Goal: Find contact information: Find contact information

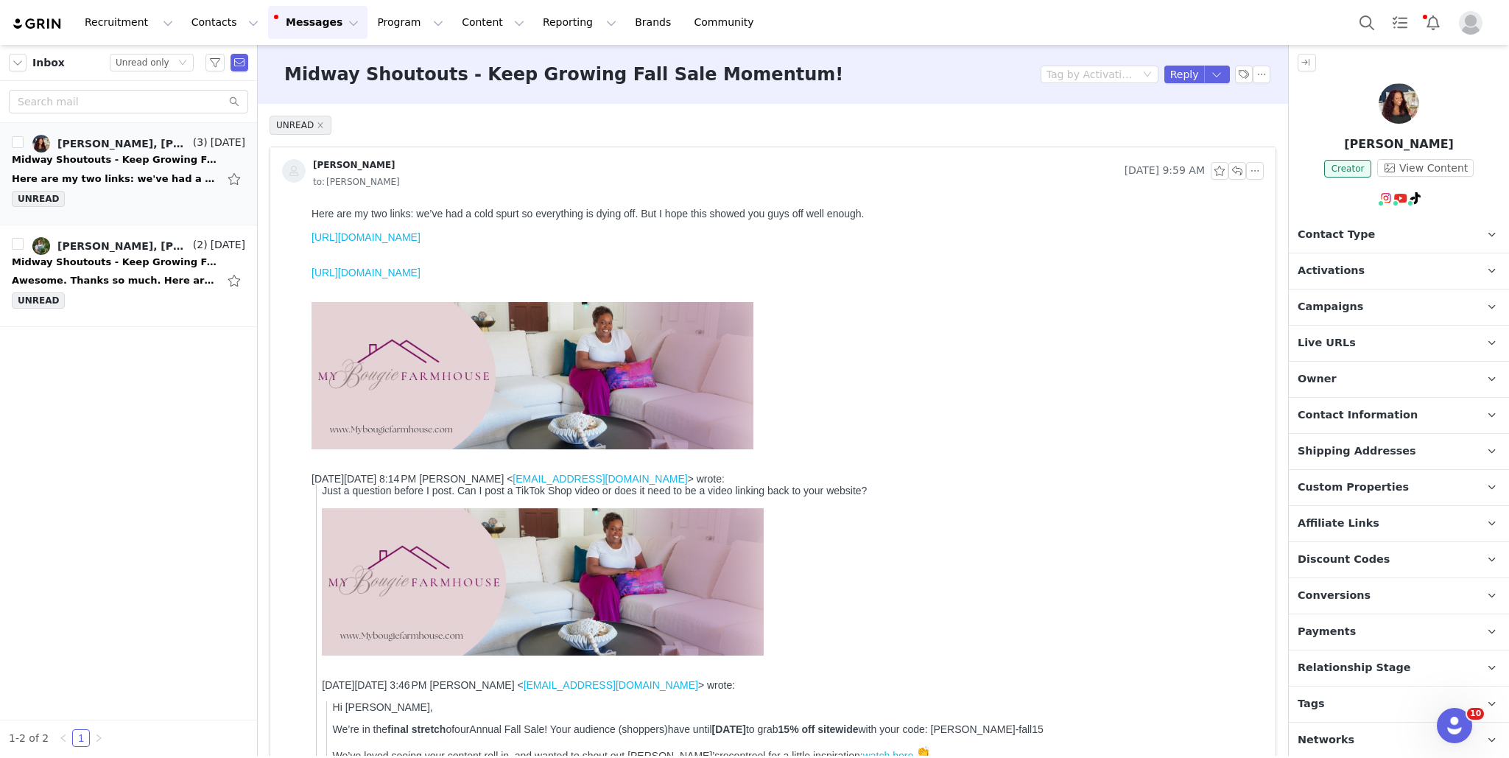
click at [1285, 446] on div "UNREAD [PERSON_NAME] [DATE] 9:59 AM to: [PERSON_NAME] [PERSON_NAME] [DATE] 8:14…" at bounding box center [773, 662] width 1030 height 1116
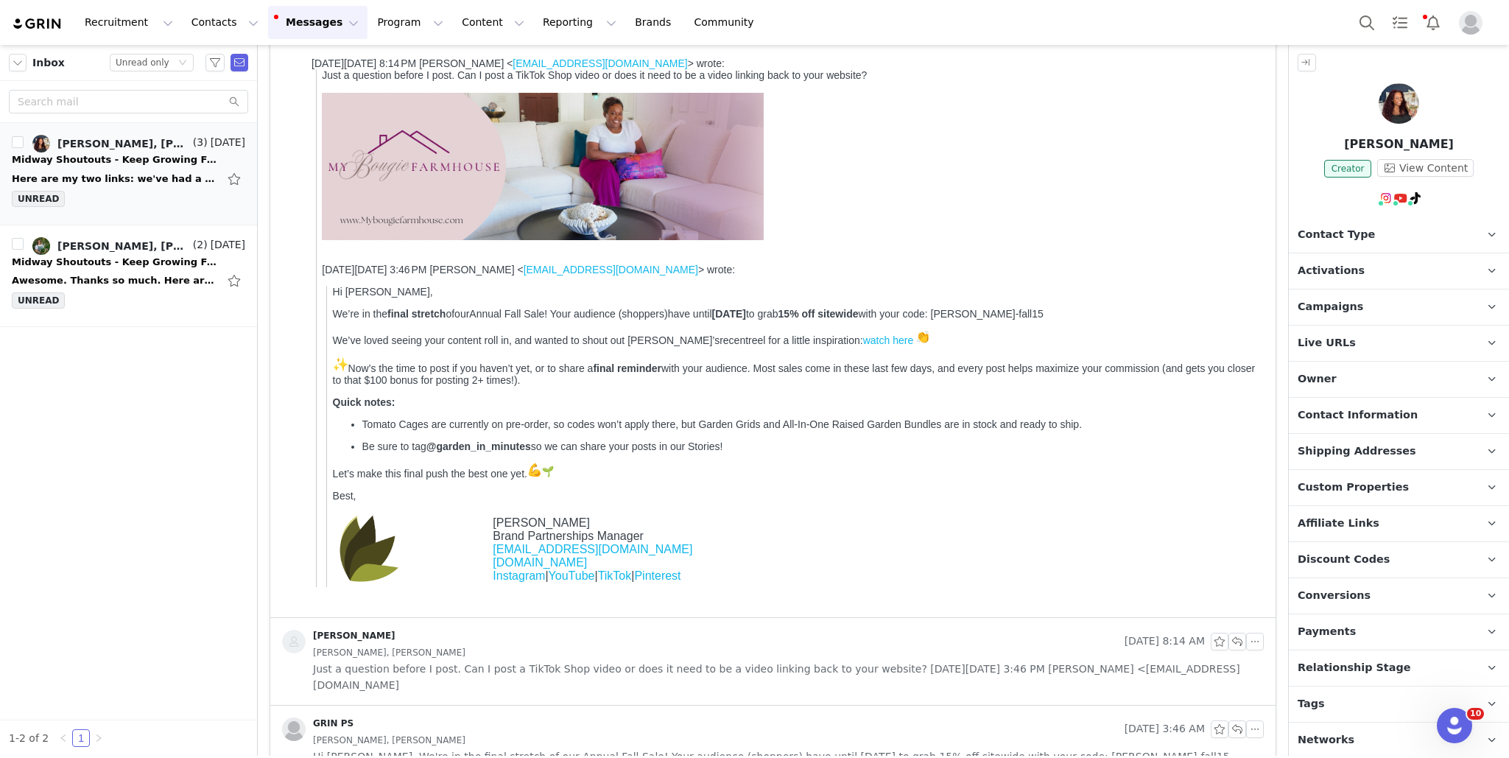
scroll to position [447, 0]
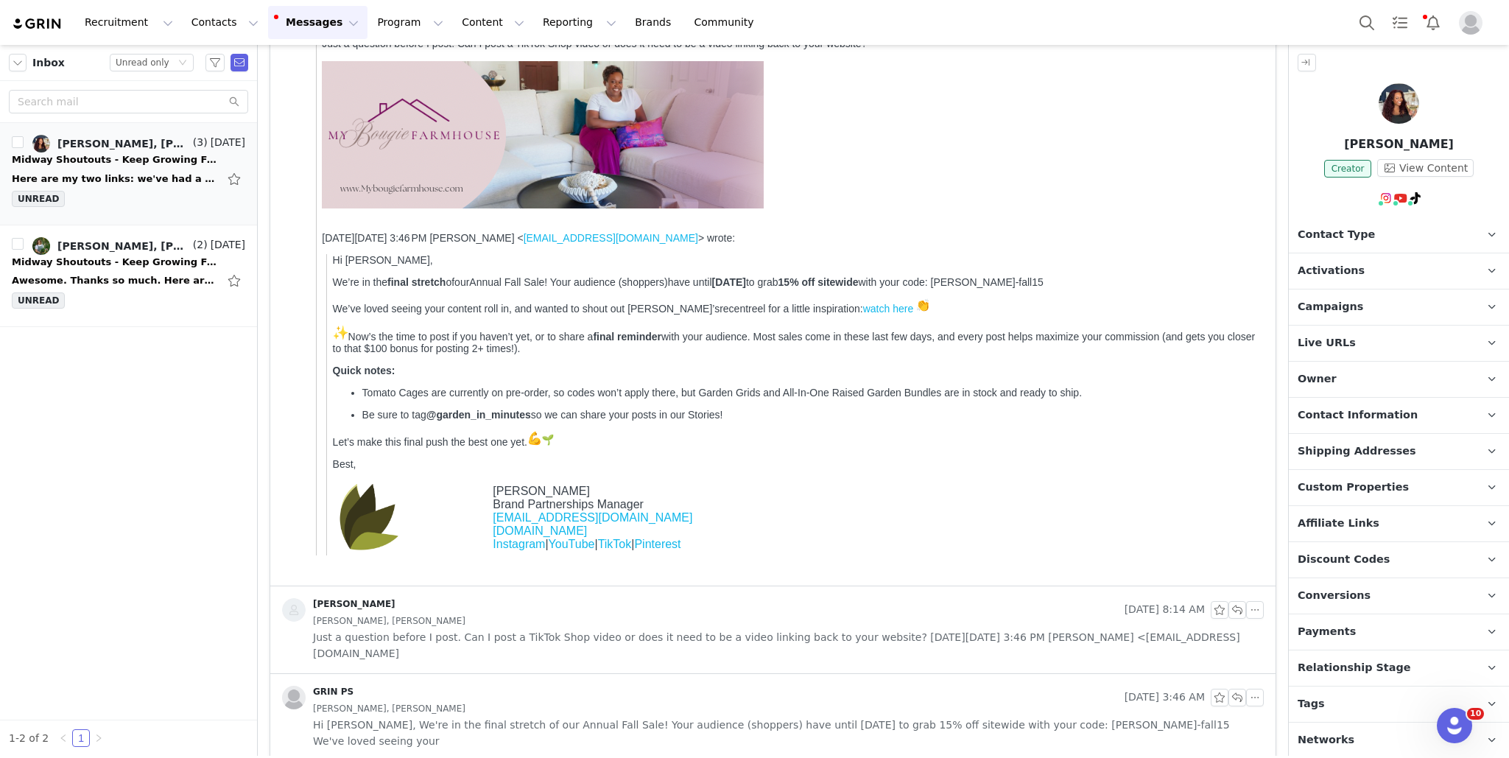
click at [773, 708] on div "[PERSON_NAME], [PERSON_NAME]" at bounding box center [788, 708] width 951 height 16
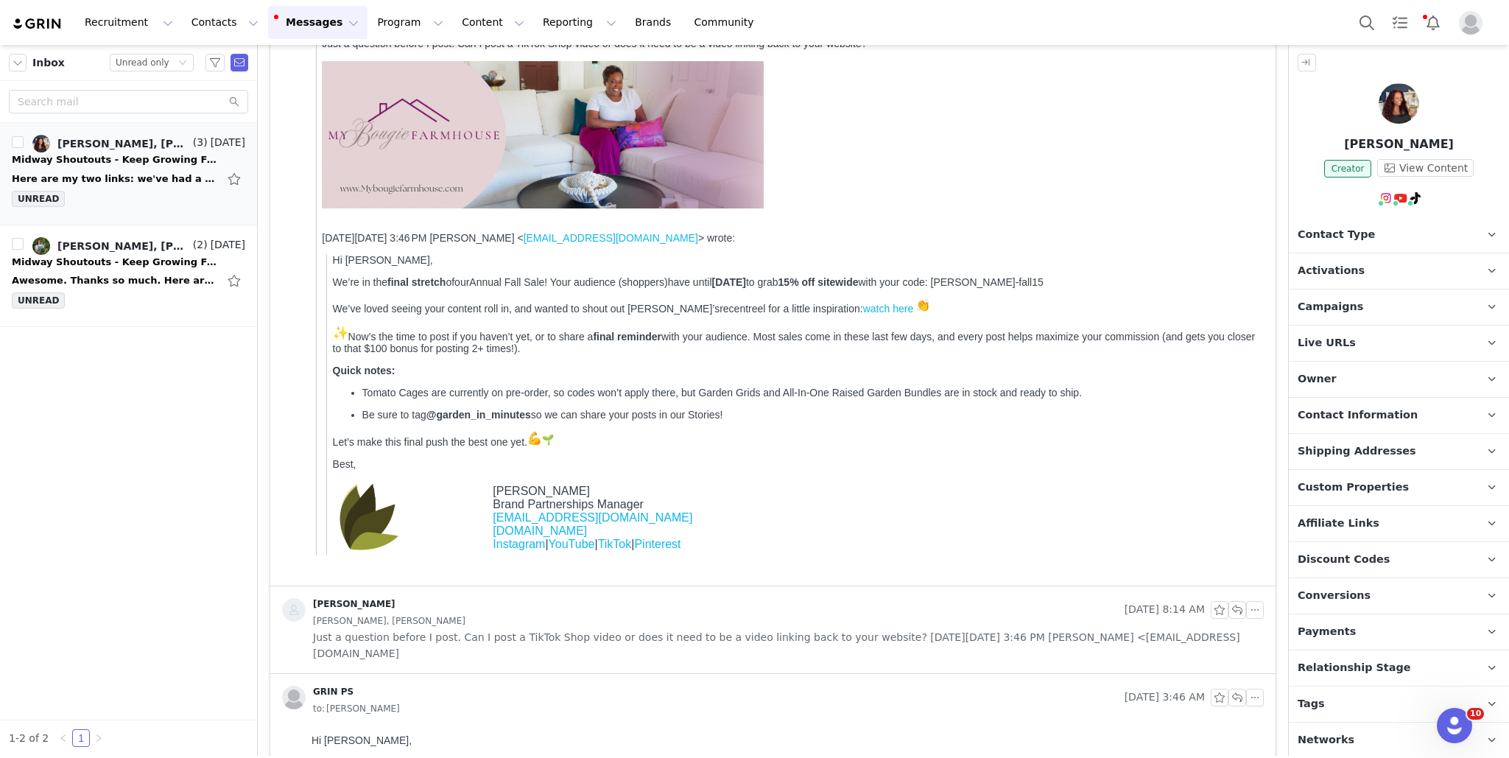
scroll to position [0, 0]
click at [1280, 384] on div "UNREAD [PERSON_NAME] [DATE] 9:59 AM to: [PERSON_NAME] [PERSON_NAME] [DATE] 8:14…" at bounding box center [773, 360] width 1030 height 1407
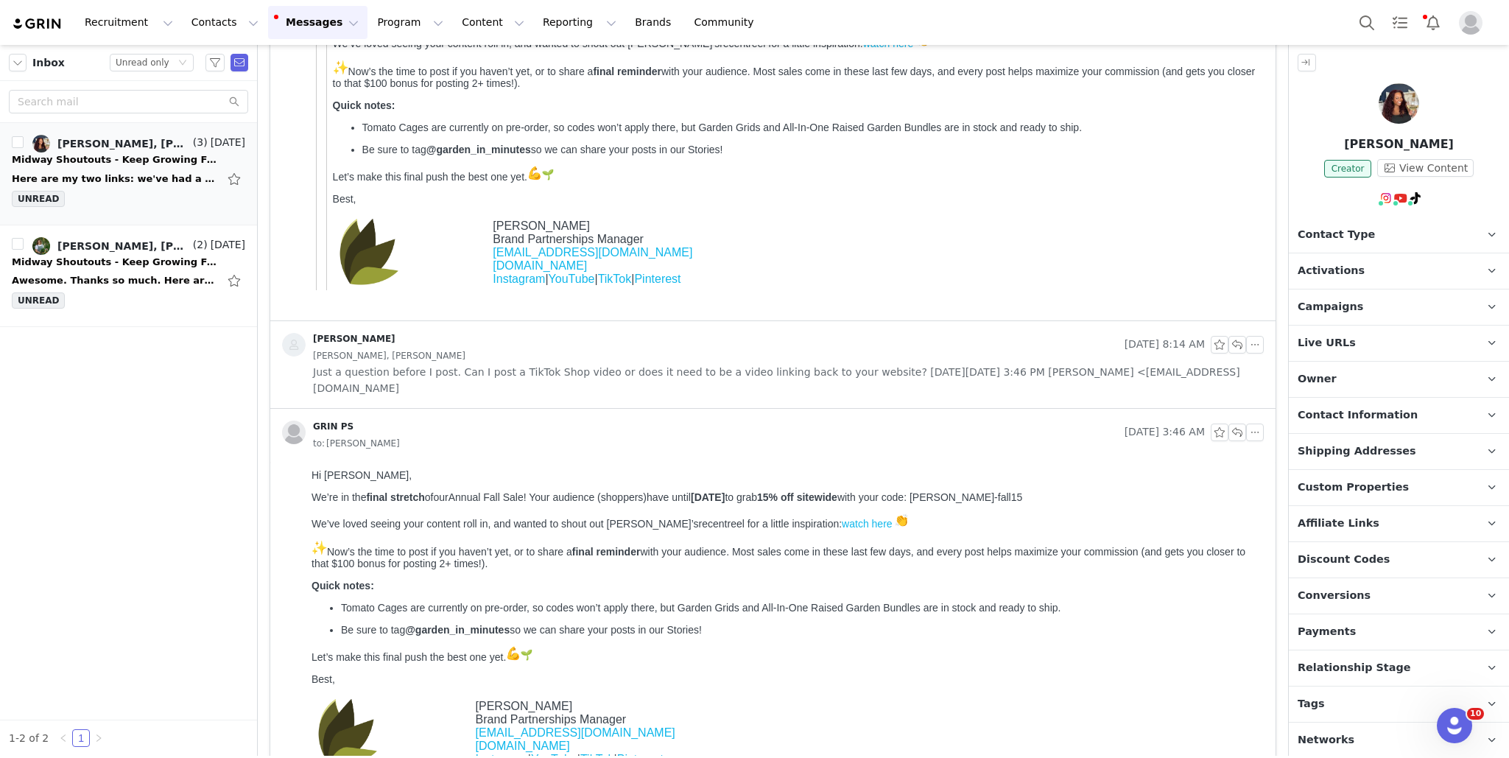
scroll to position [753, 0]
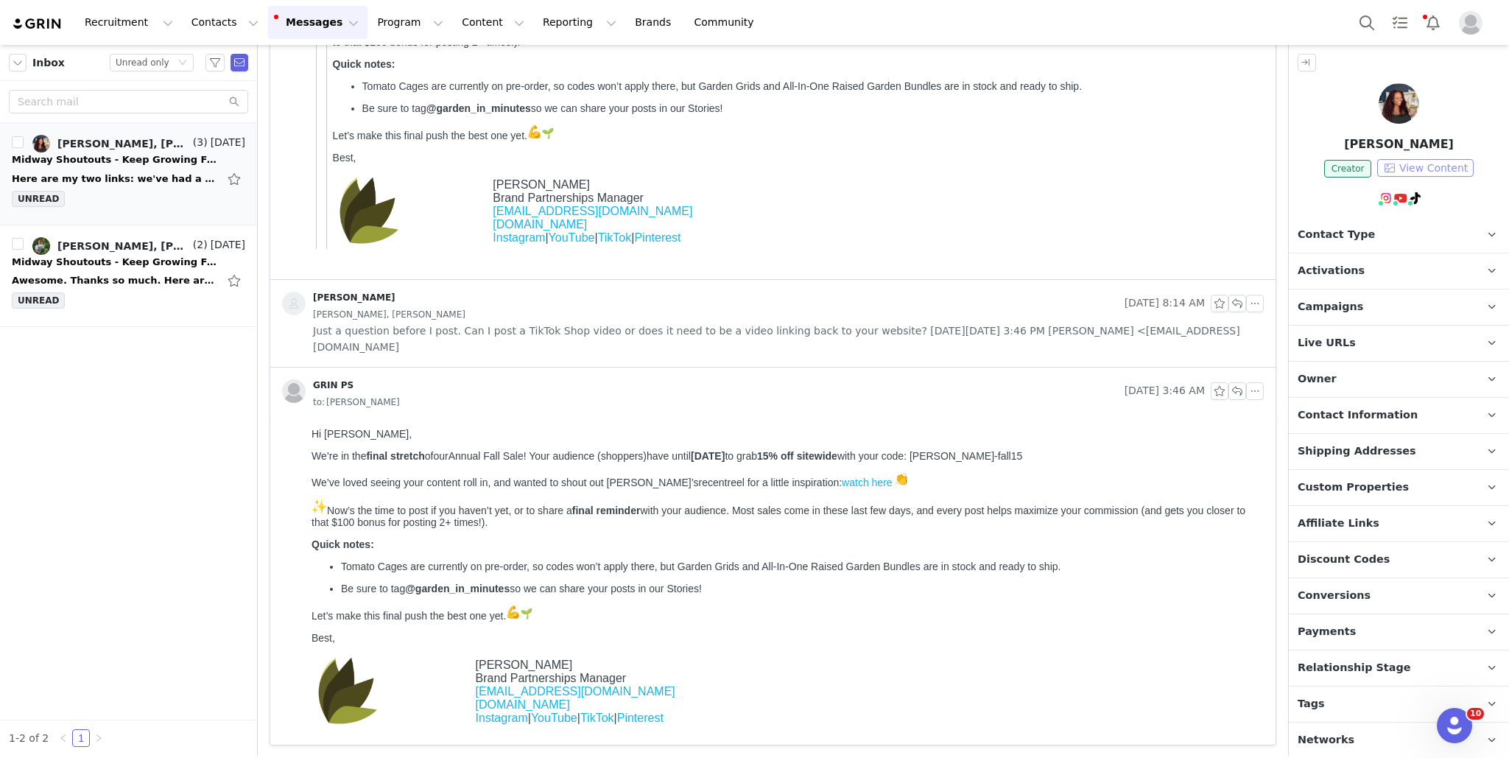
click at [1440, 163] on button "View Content" at bounding box center [1425, 168] width 96 height 18
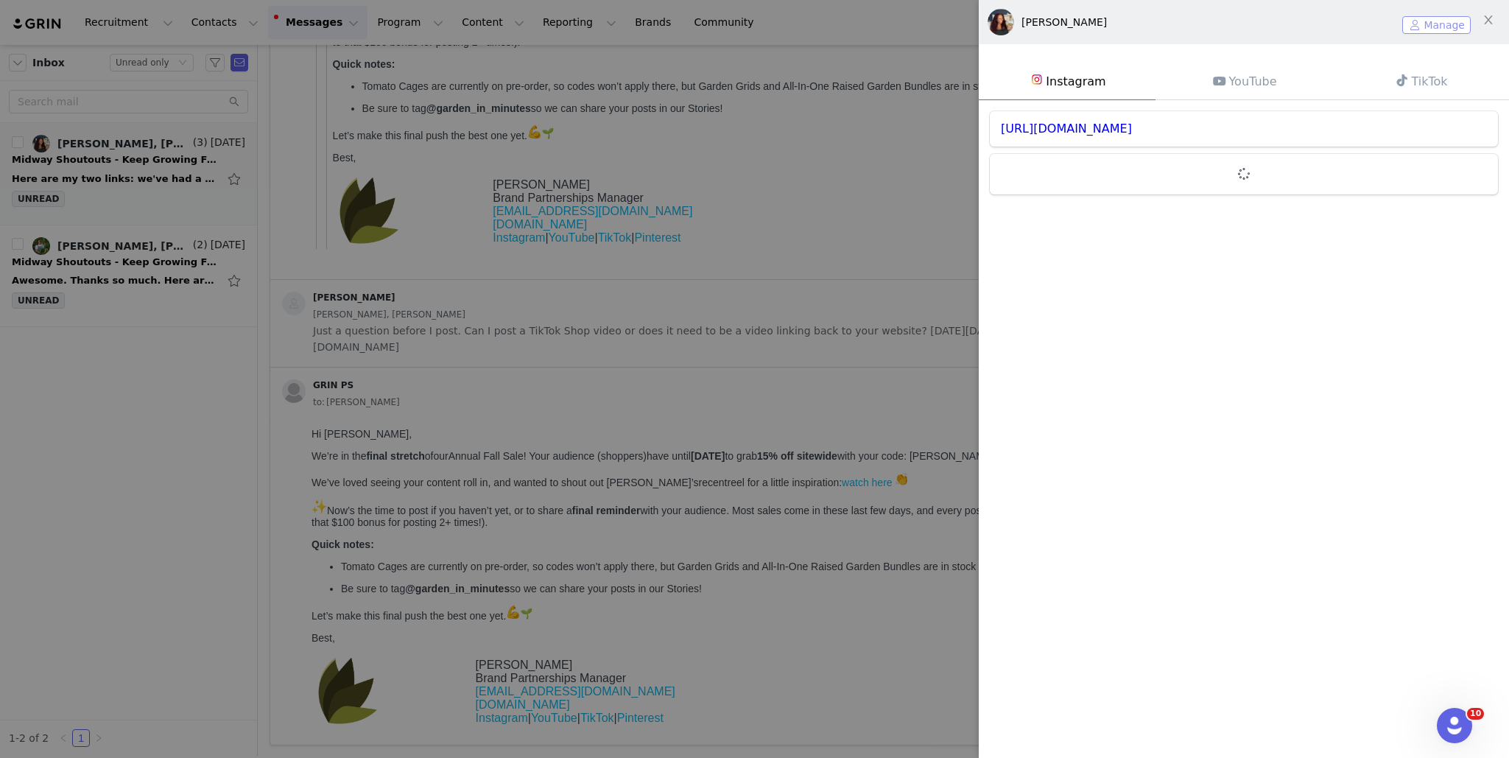
click at [1426, 21] on button "Manage" at bounding box center [1436, 25] width 68 height 18
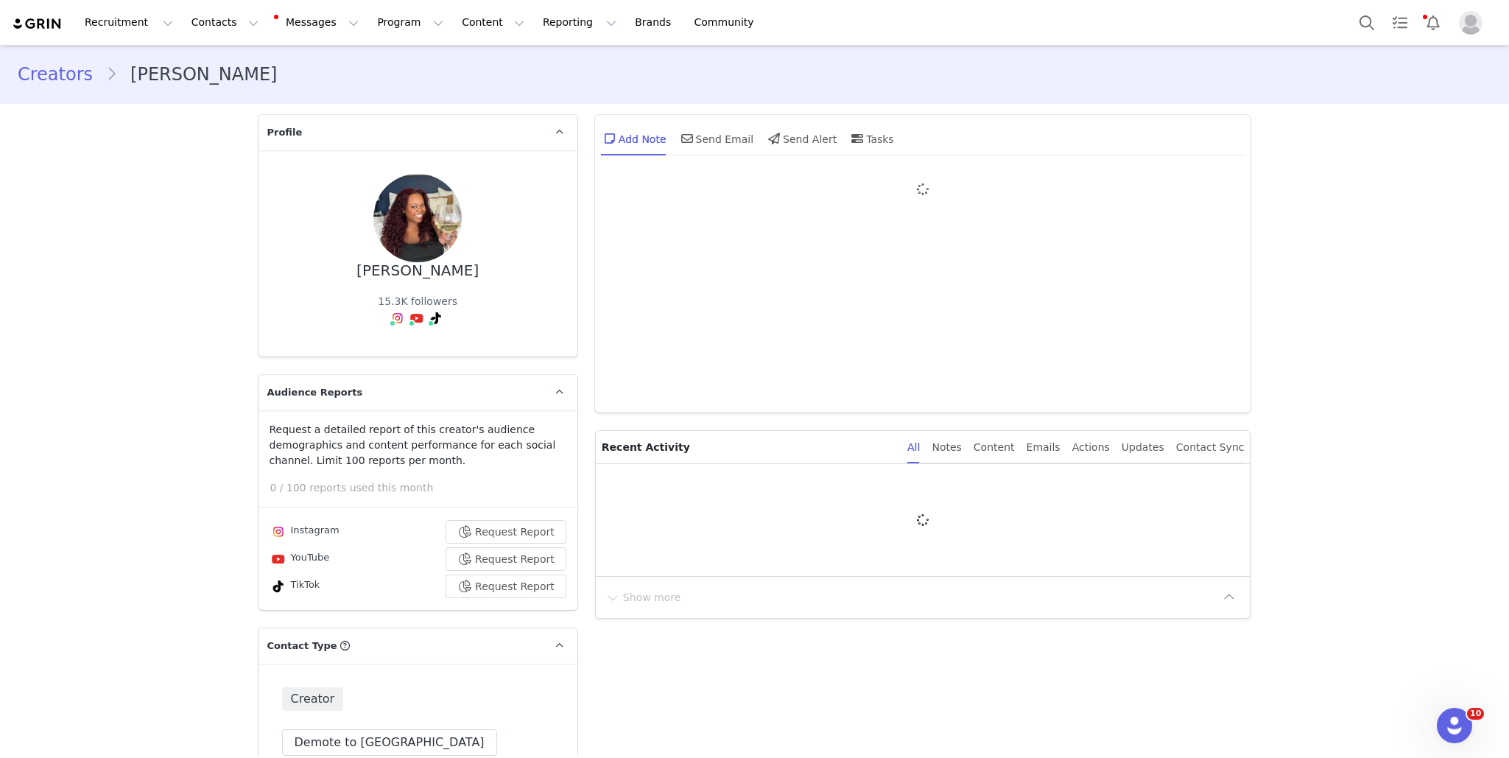
type input "+1 ([GEOGRAPHIC_DATA])"
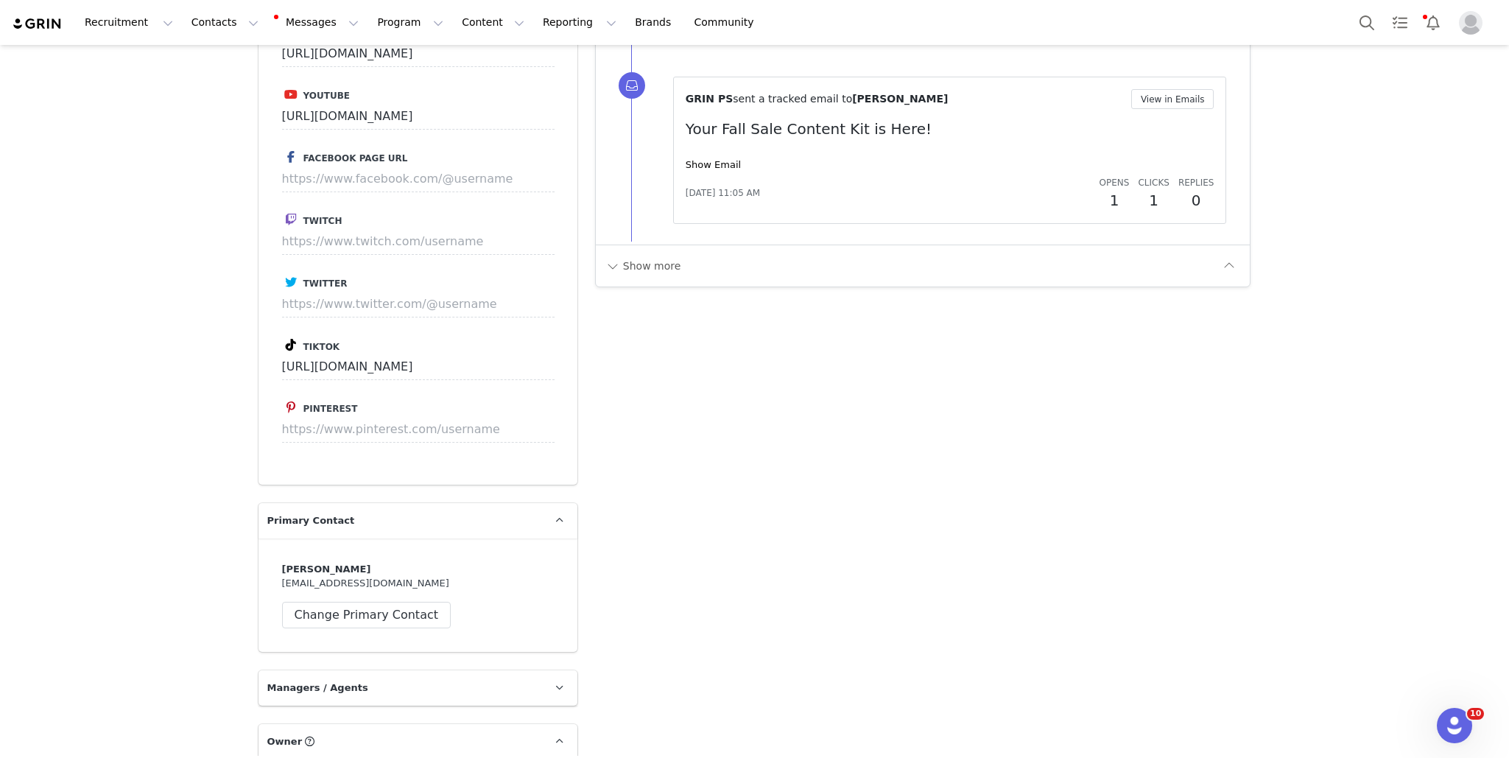
scroll to position [1944, 0]
click at [645, 253] on button "Show more" at bounding box center [643, 265] width 77 height 24
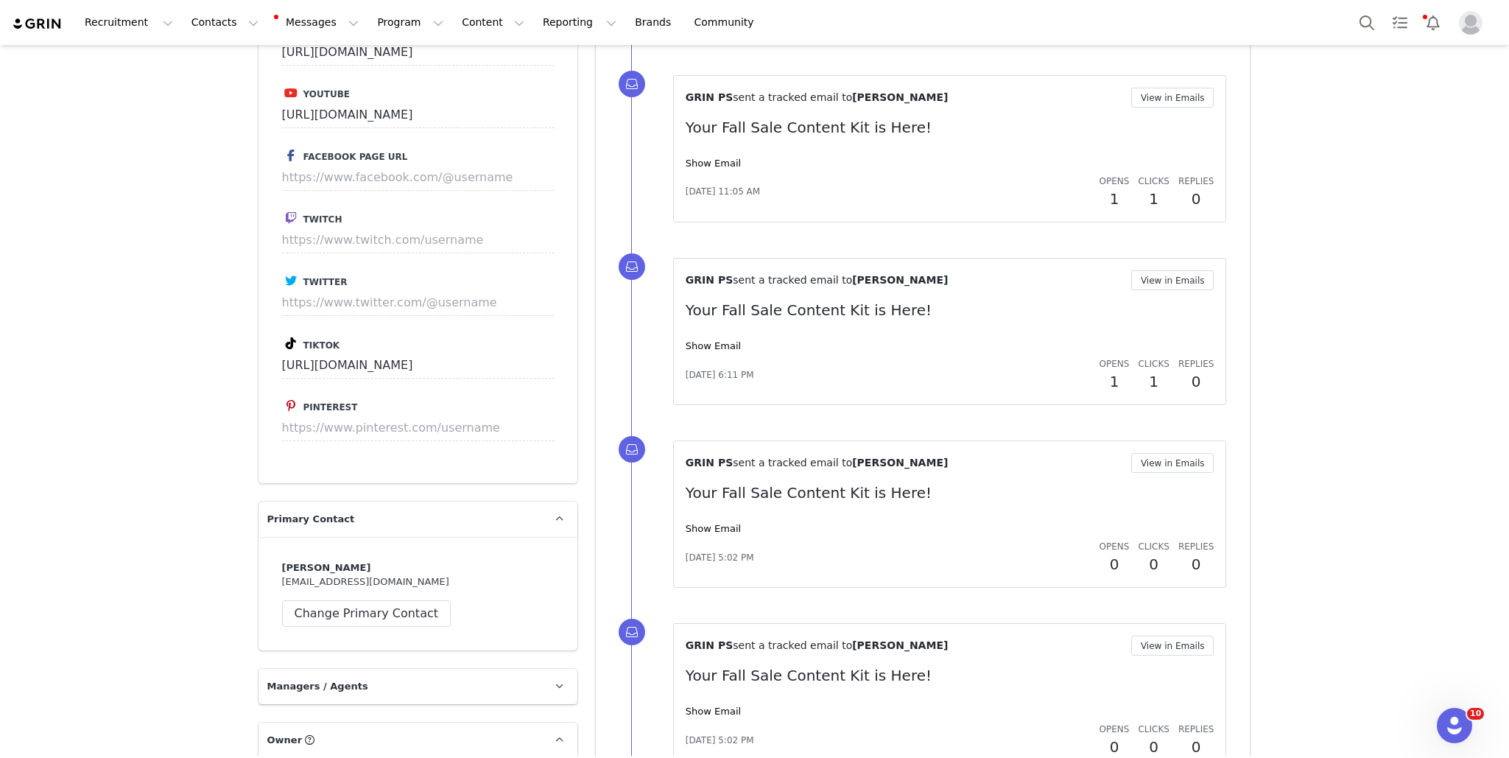
scroll to position [0, 0]
click at [1453, 437] on div "Creators [PERSON_NAME] Profile [PERSON_NAME] 15.3K followers Audience Reports R…" at bounding box center [754, 398] width 1509 height 4595
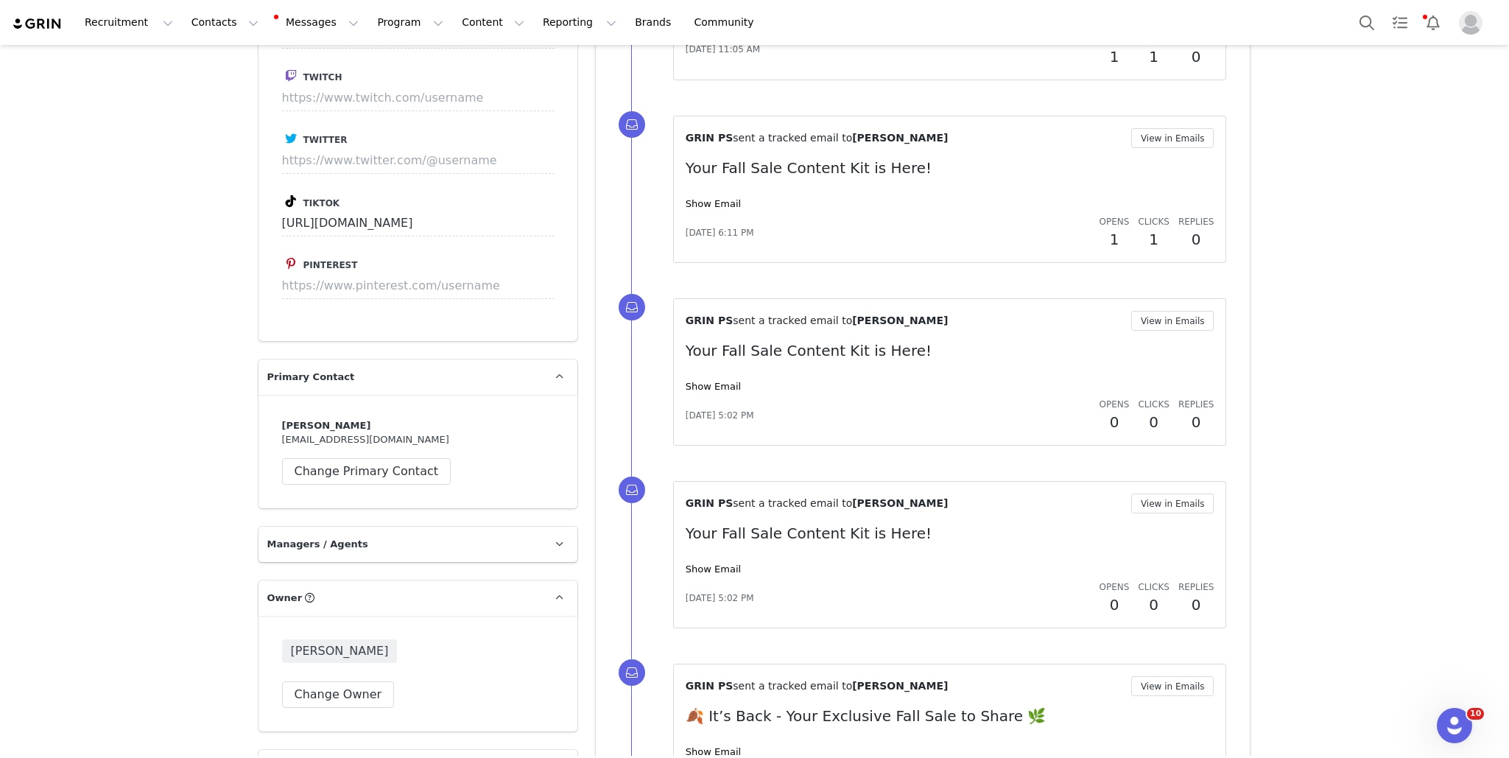
scroll to position [2121, 0]
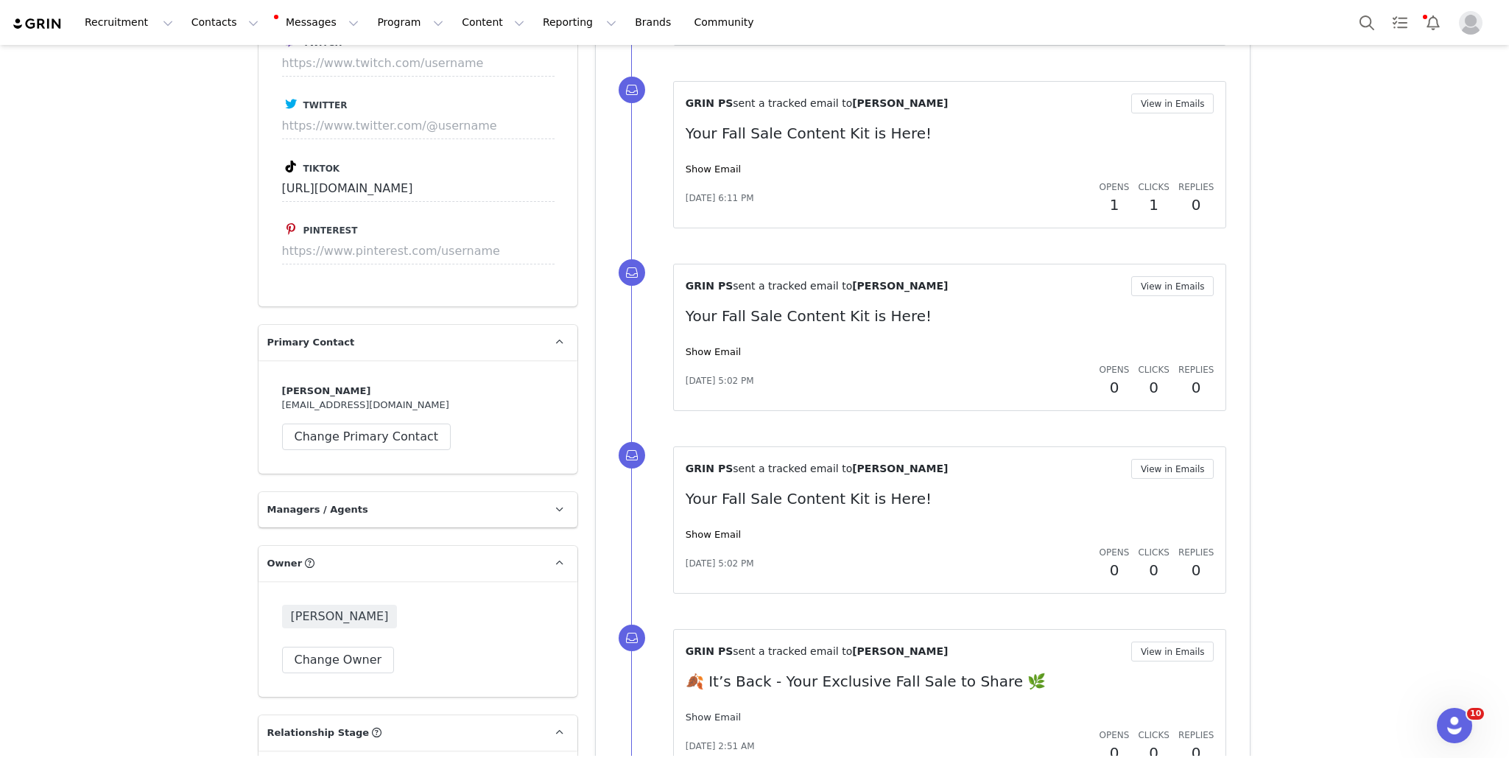
click at [703, 711] on link "Show Email" at bounding box center [713, 716] width 55 height 11
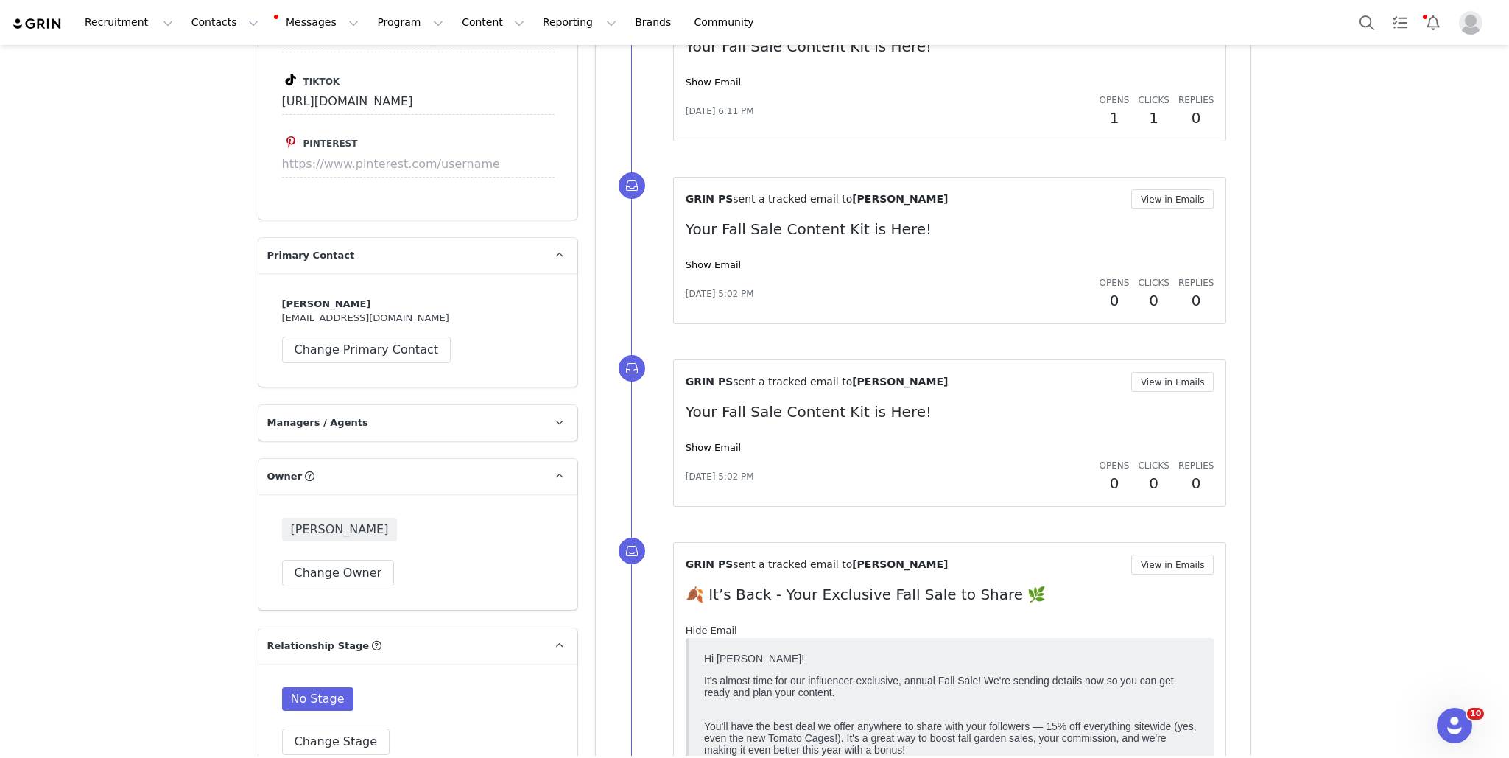
scroll to position [2165, 0]
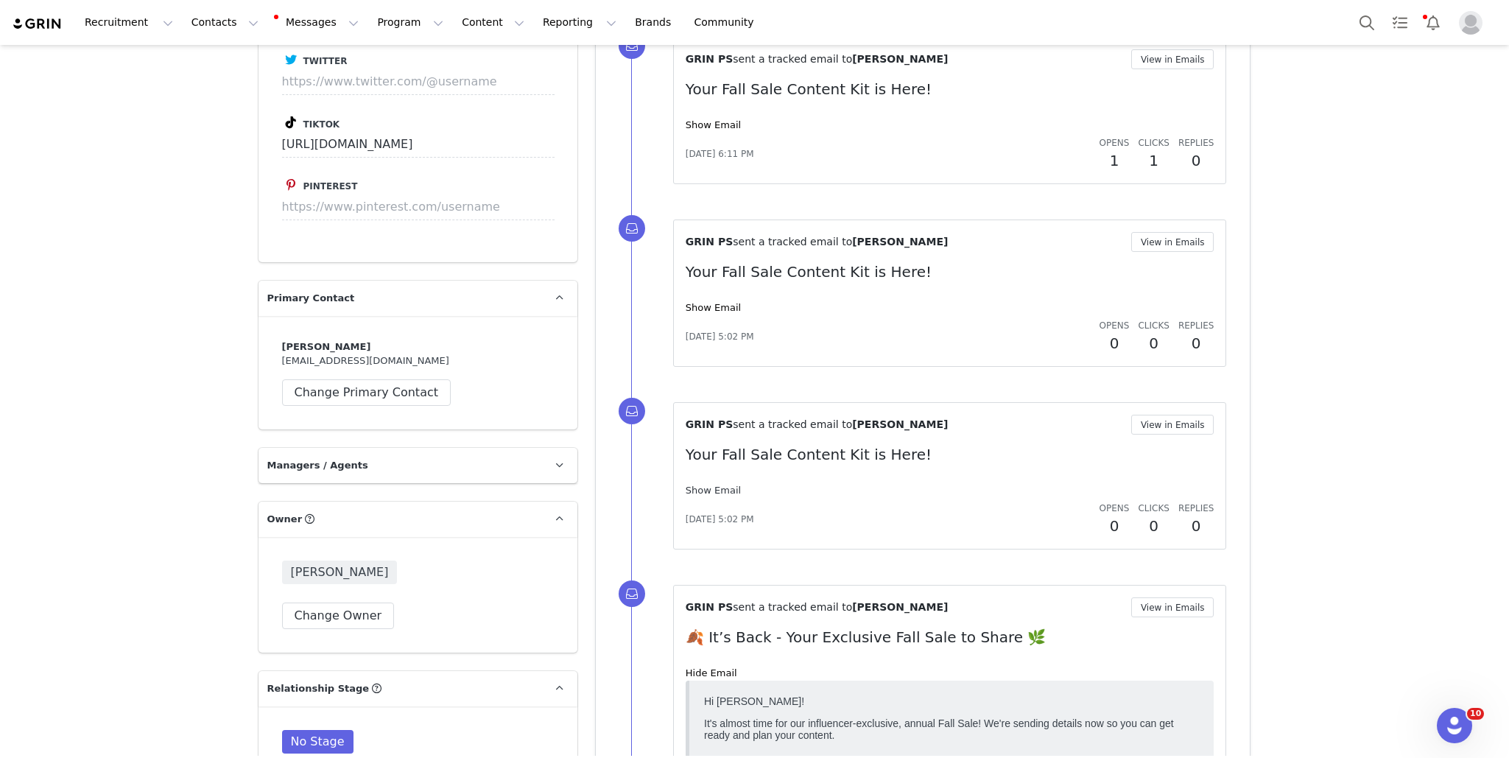
click at [723, 486] on link "Show Email" at bounding box center [713, 490] width 55 height 11
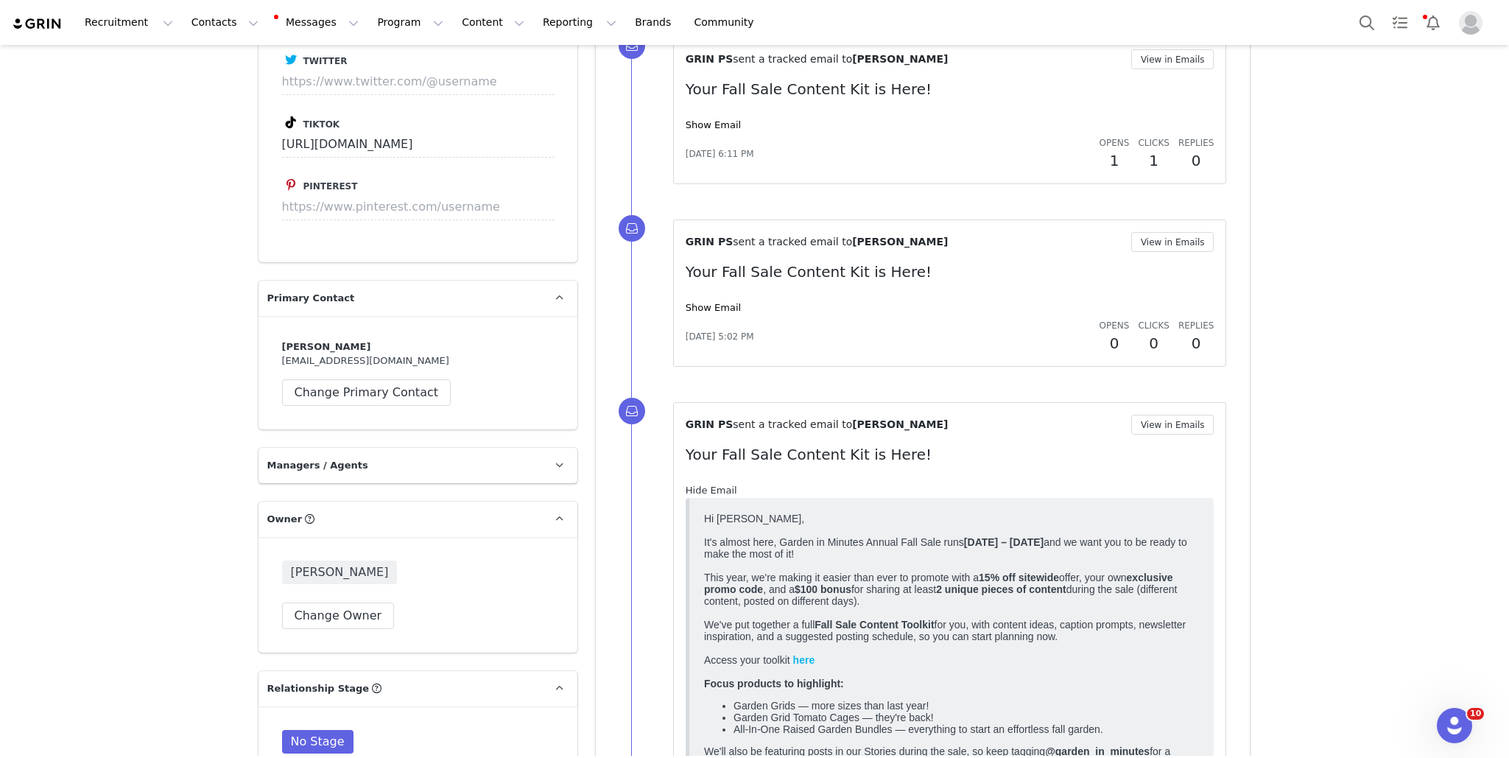
scroll to position [0, 0]
click at [719, 304] on link "Show Email" at bounding box center [713, 307] width 55 height 11
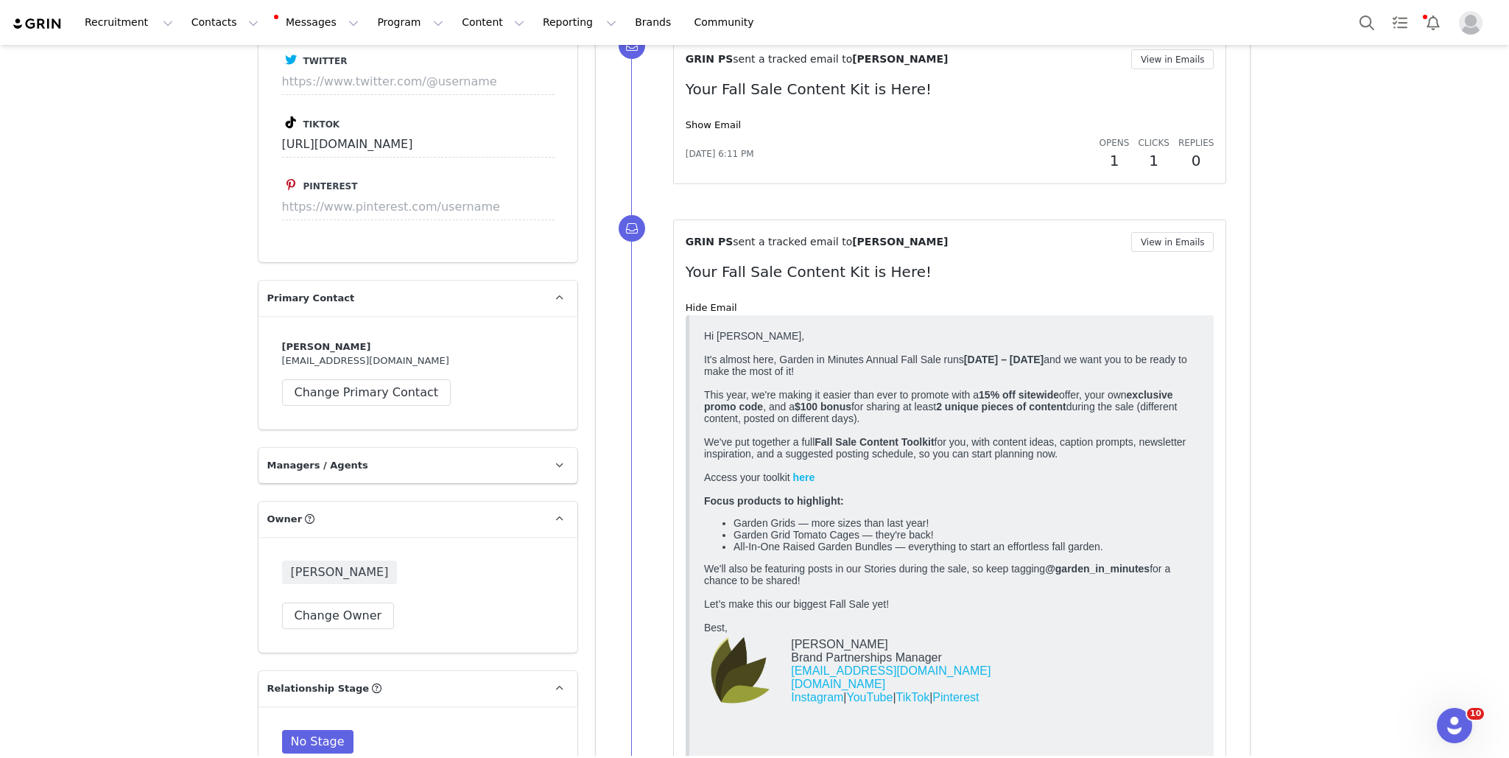
click at [705, 118] on div "Show Email" at bounding box center [950, 125] width 529 height 15
click at [705, 123] on link "Show Email" at bounding box center [713, 124] width 55 height 11
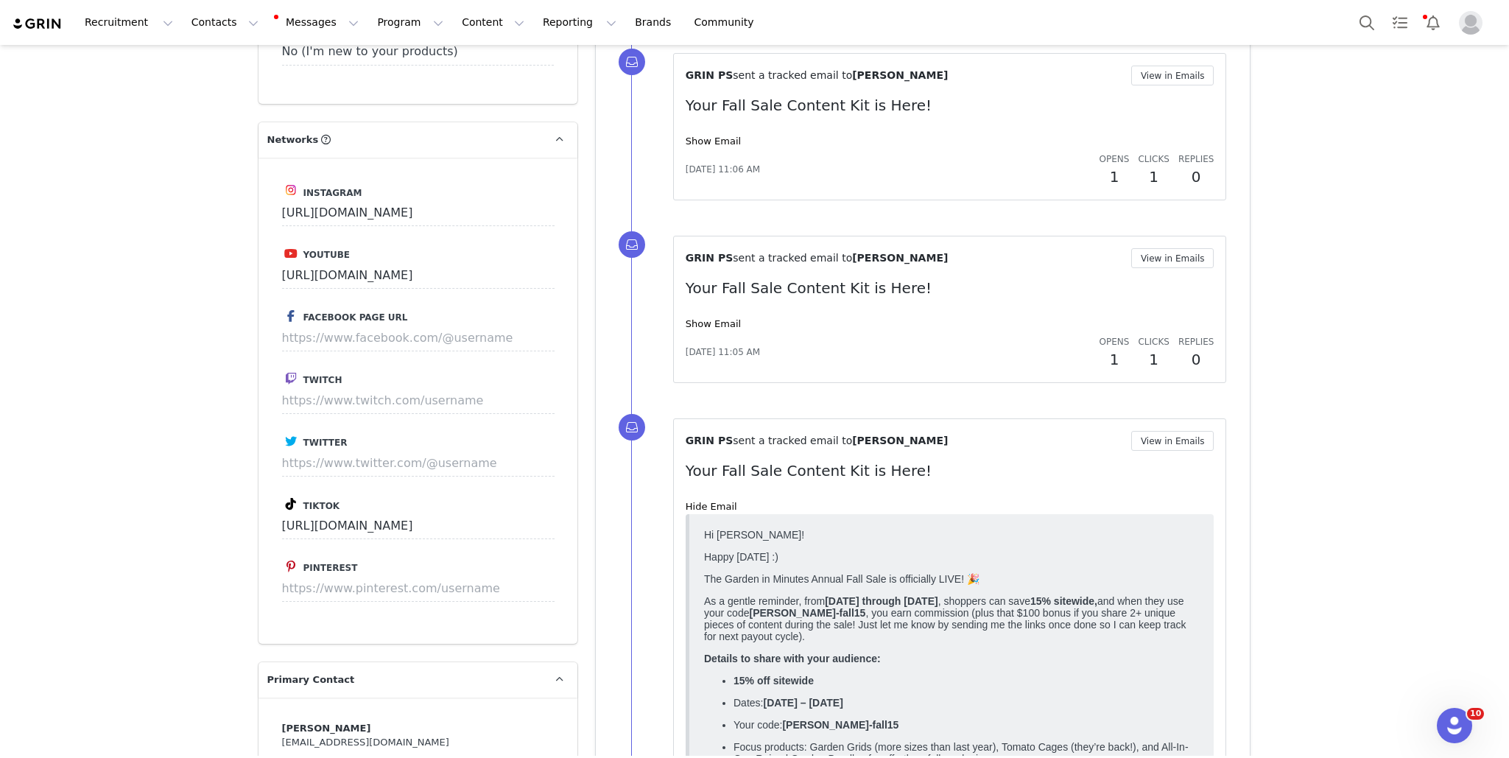
scroll to position [1767, 0]
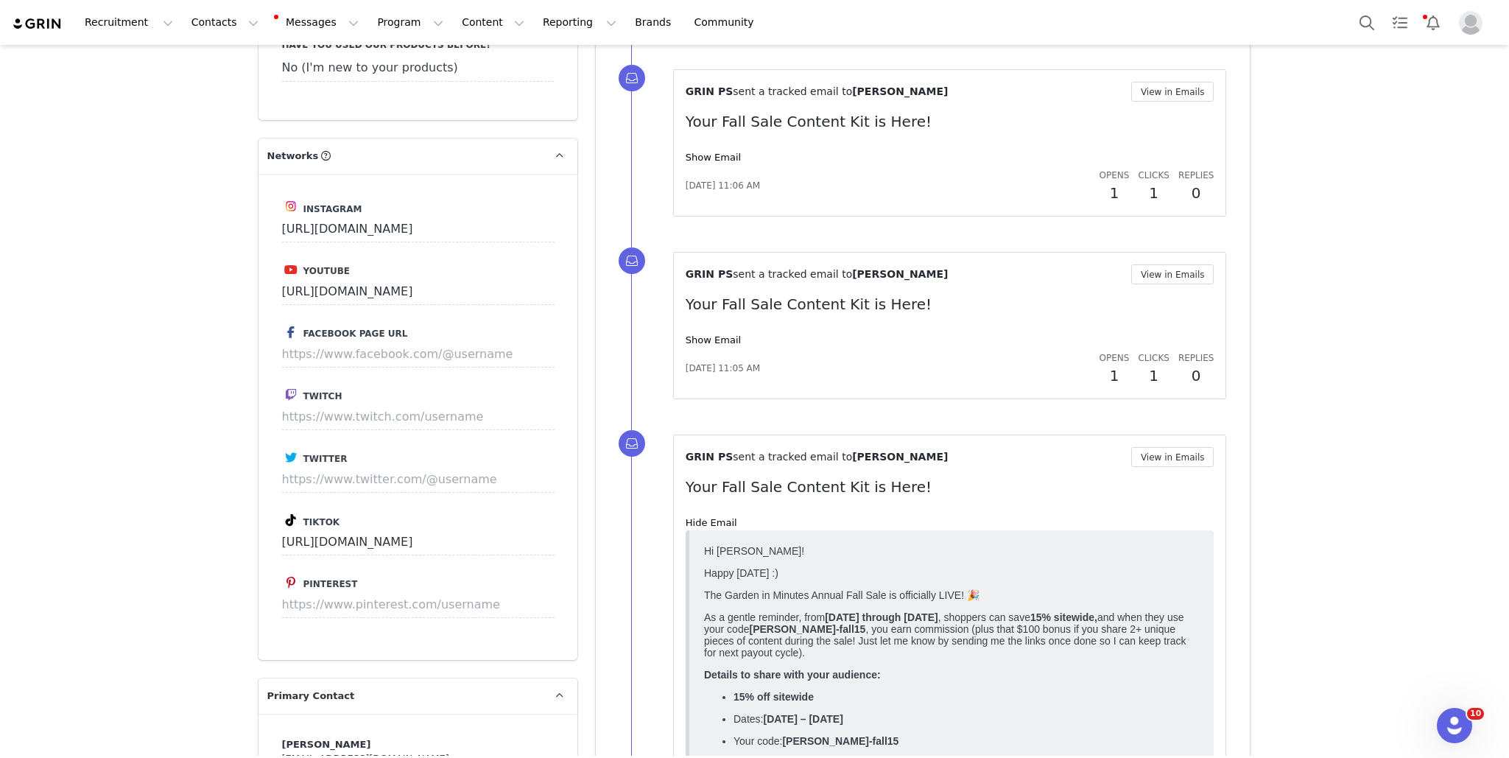
click at [720, 341] on div "Show Email" at bounding box center [950, 340] width 529 height 15
click at [720, 335] on link "Show Email" at bounding box center [713, 339] width 55 height 11
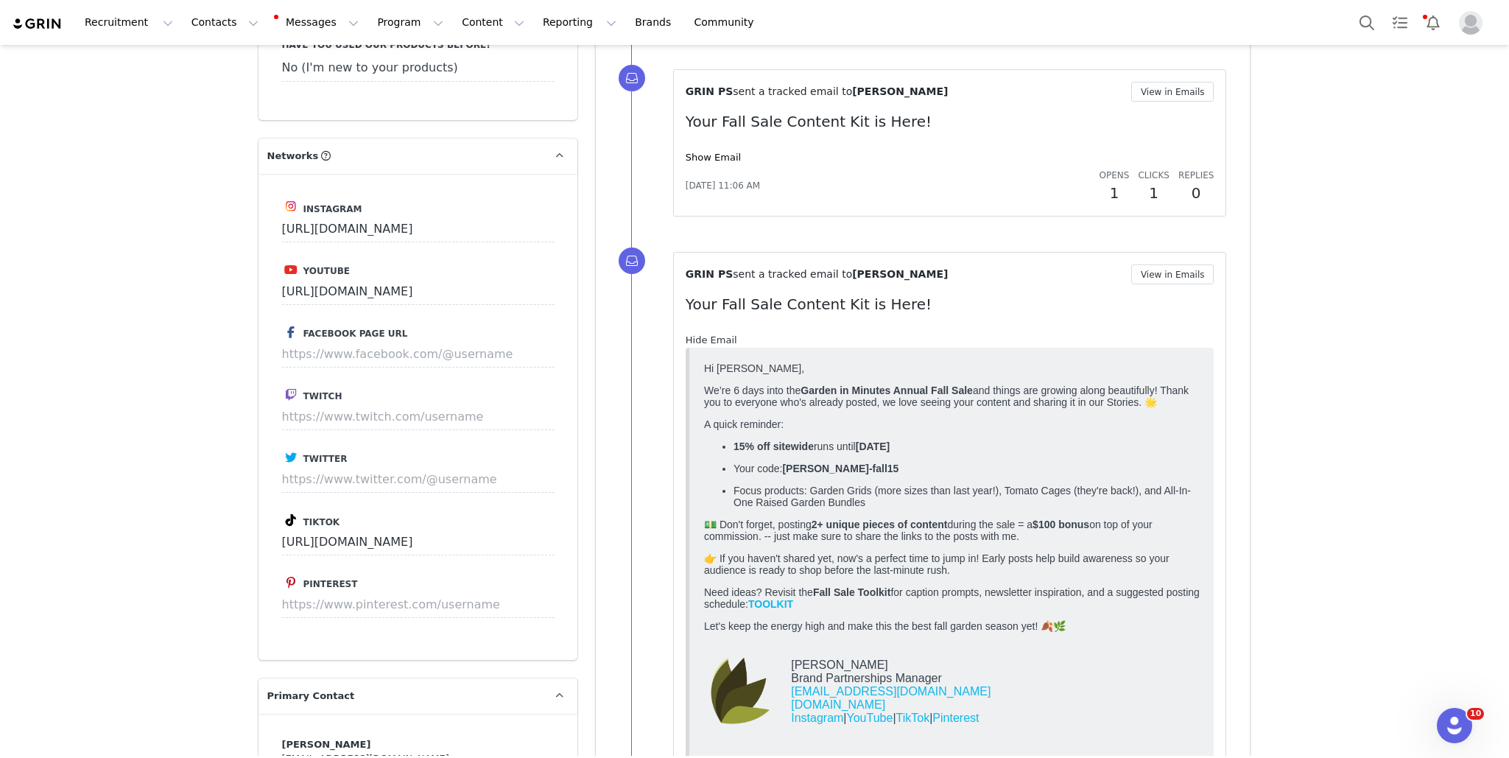
scroll to position [0, 0]
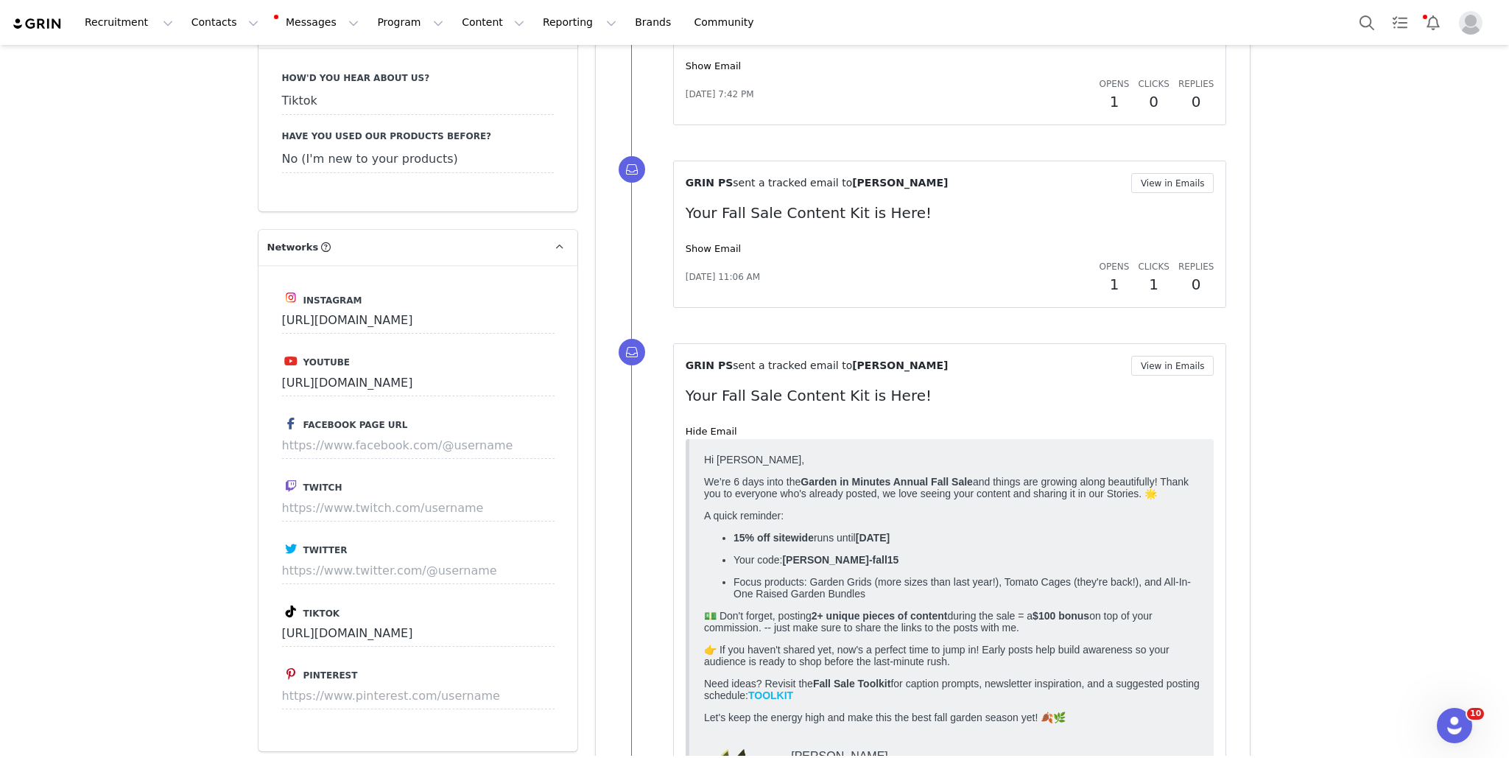
scroll to position [1635, 0]
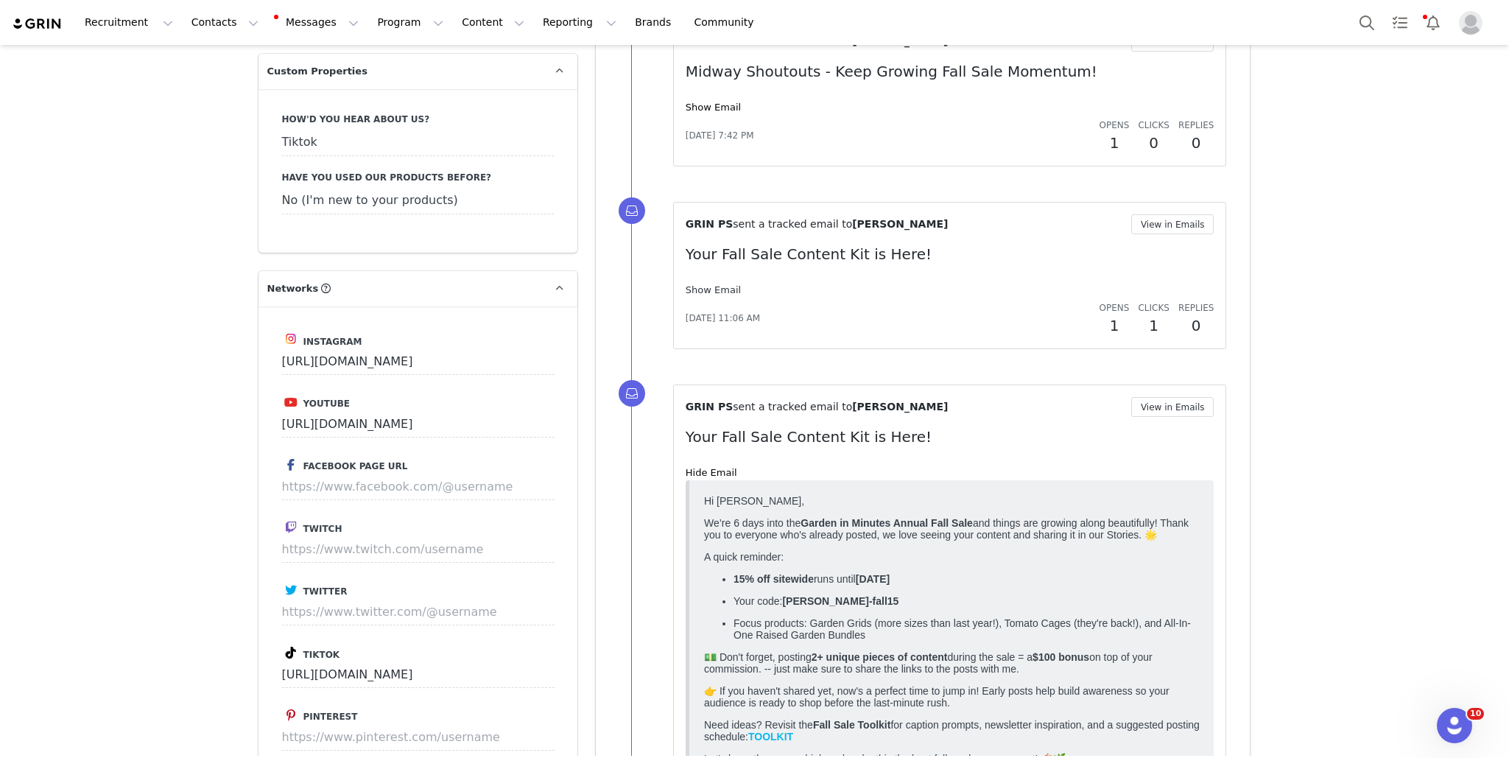
click at [718, 287] on link "Show Email" at bounding box center [713, 289] width 55 height 11
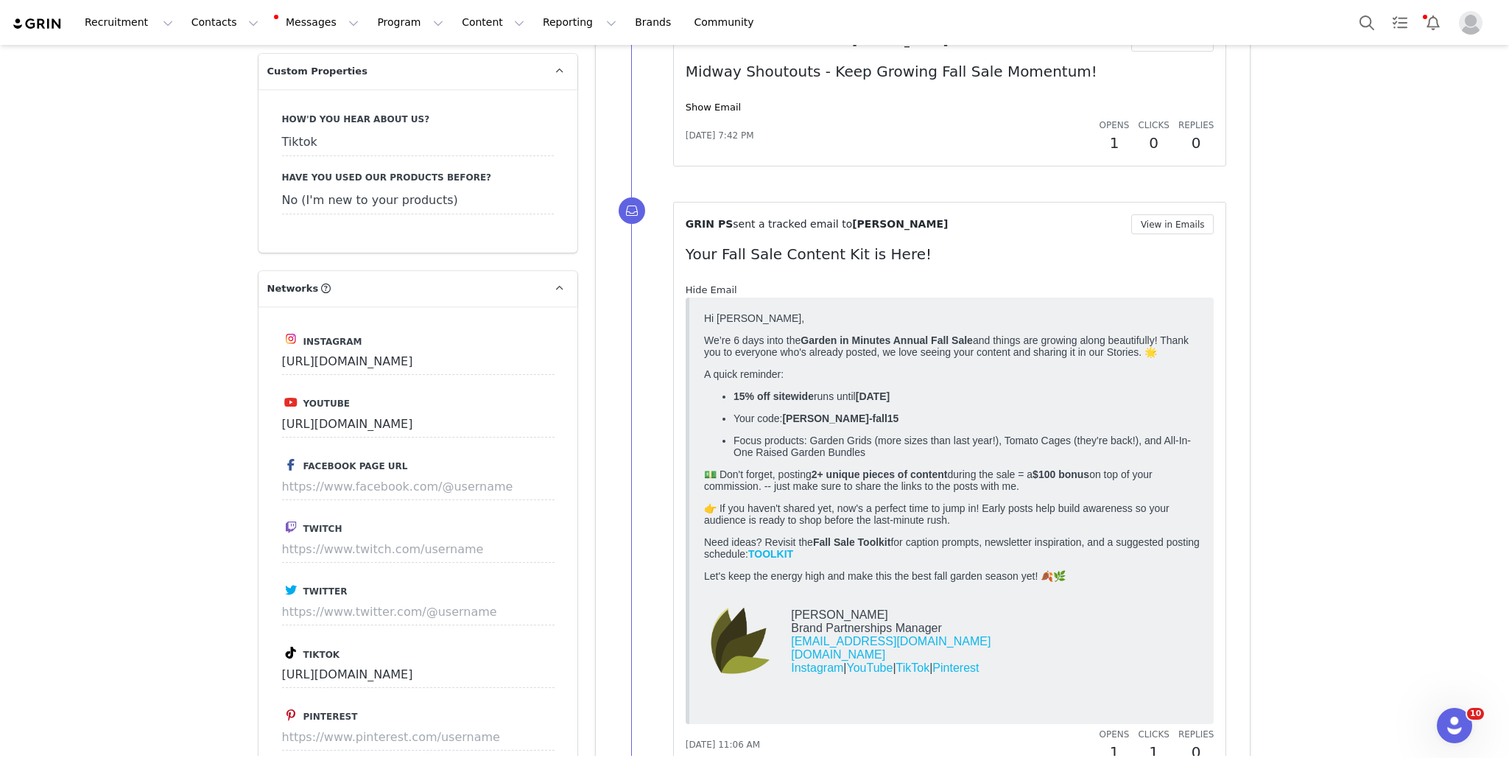
scroll to position [0, 0]
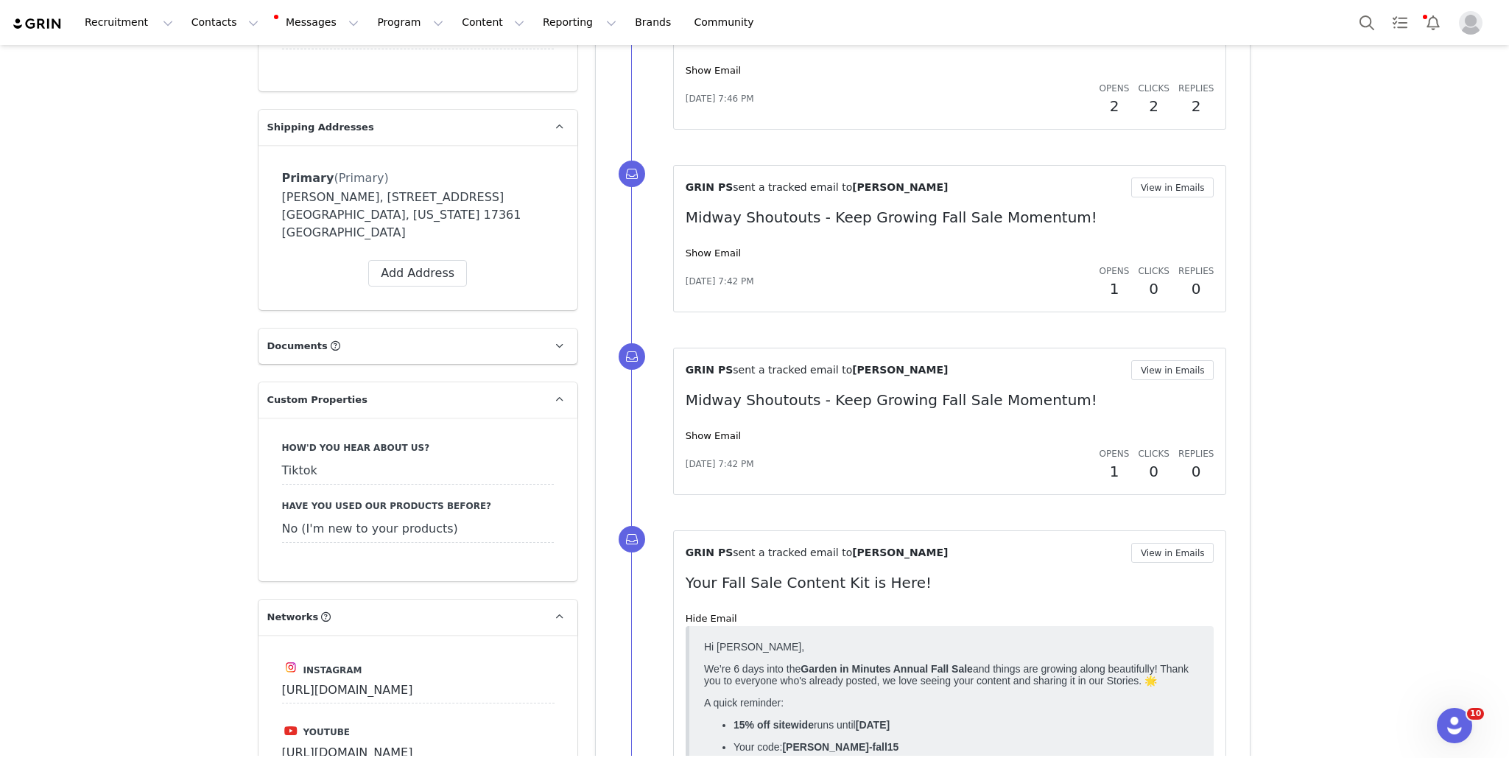
scroll to position [1281, 0]
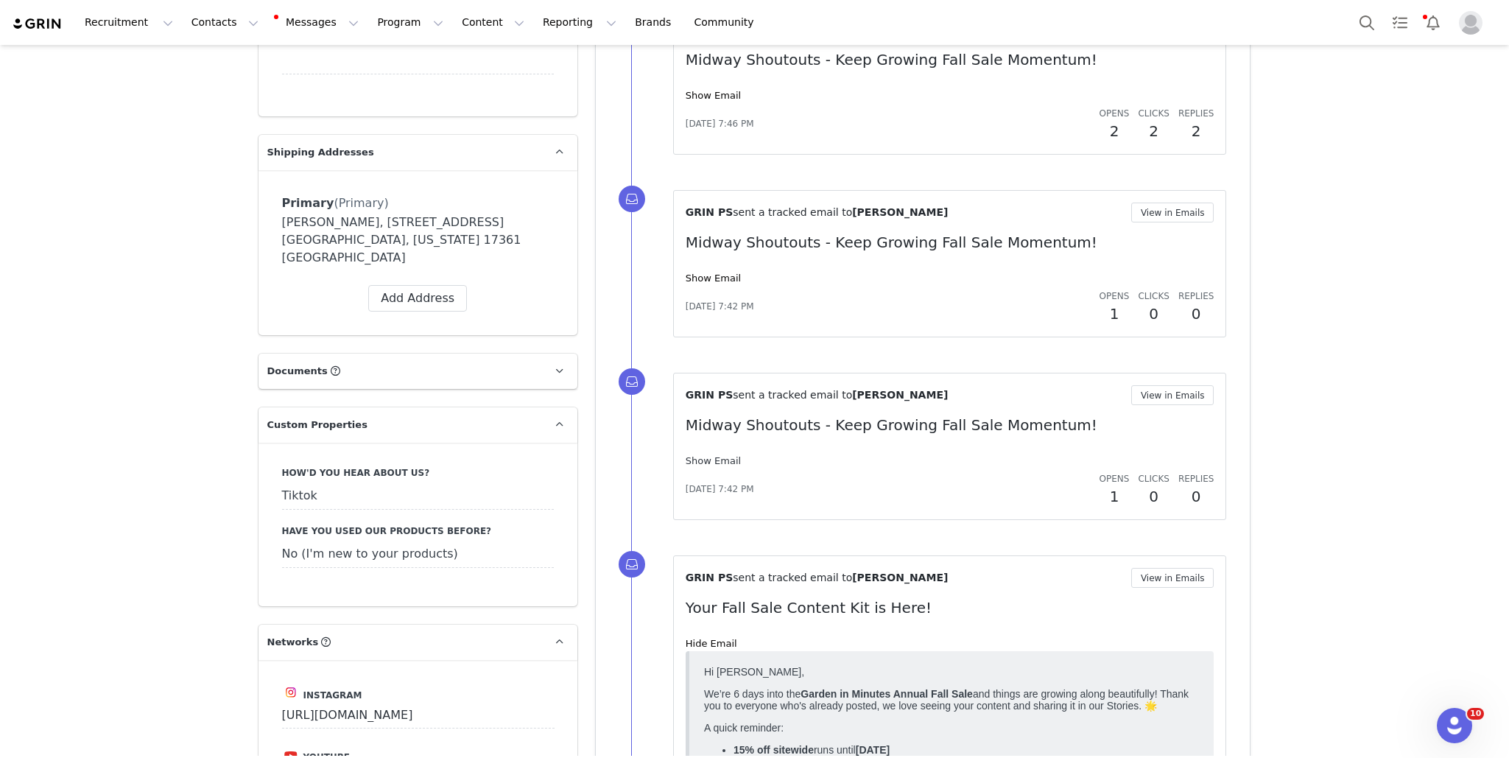
click at [714, 460] on link "Show Email" at bounding box center [713, 460] width 55 height 11
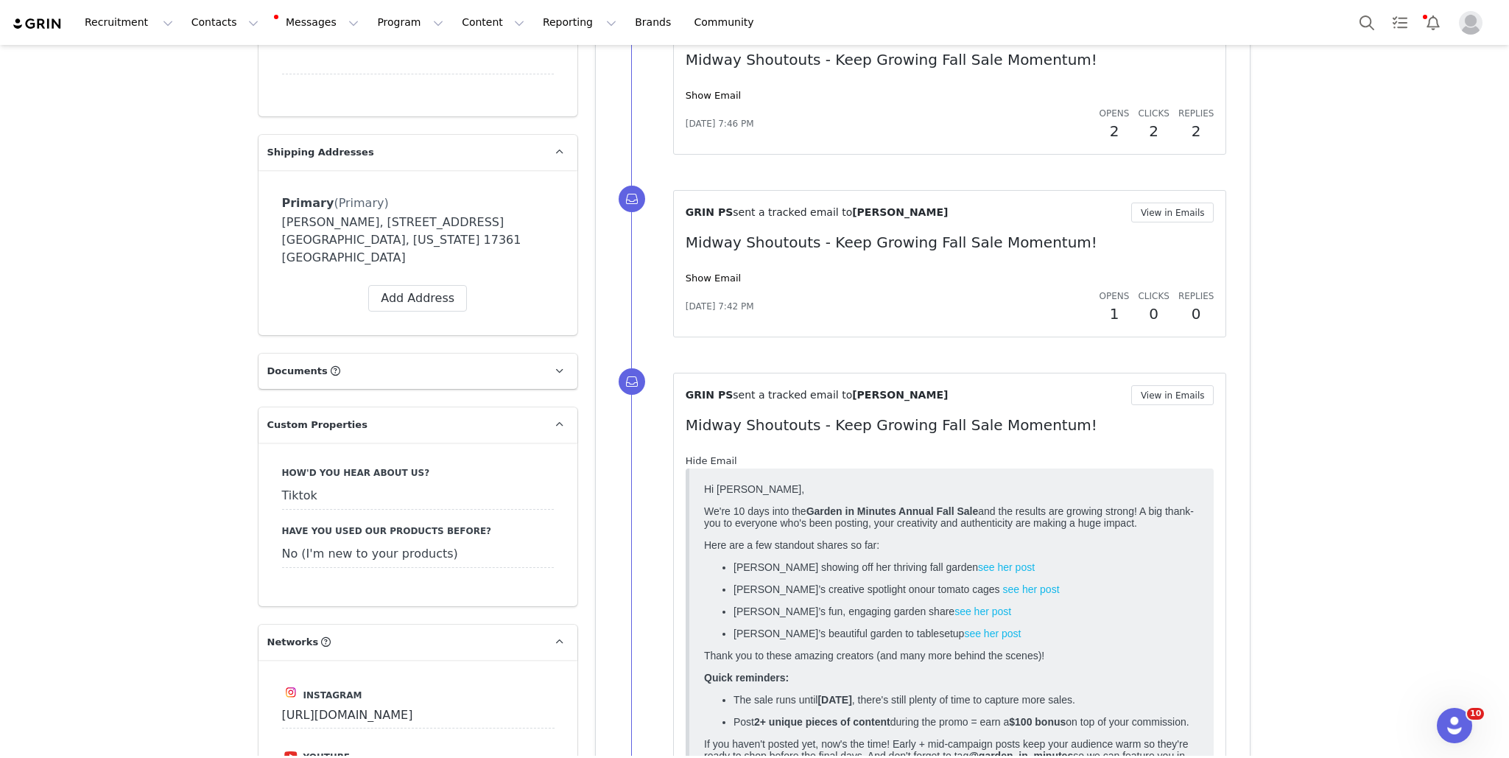
scroll to position [0, 0]
click at [706, 278] on link "Show Email" at bounding box center [713, 277] width 55 height 11
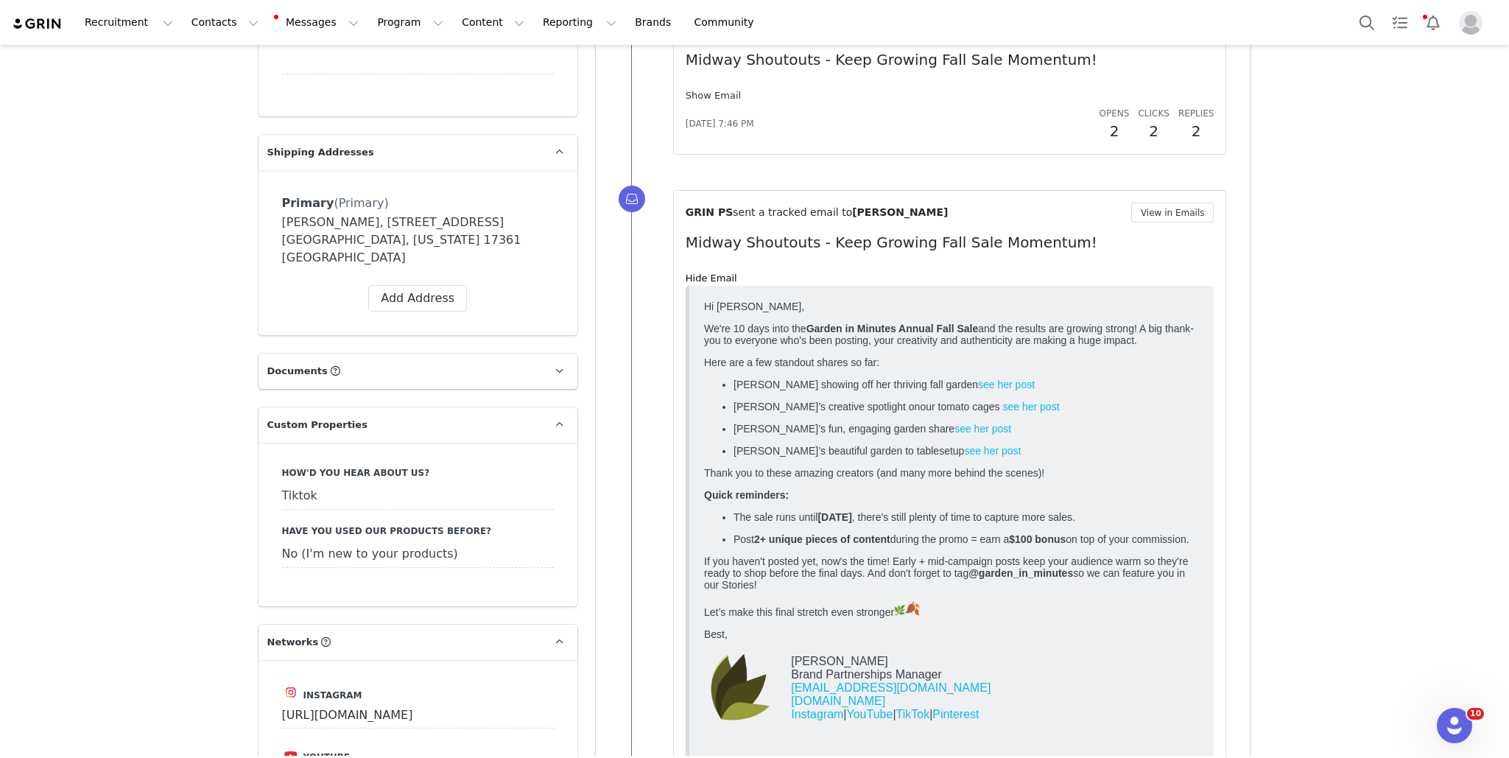
click at [712, 96] on link "Show Email" at bounding box center [713, 95] width 55 height 11
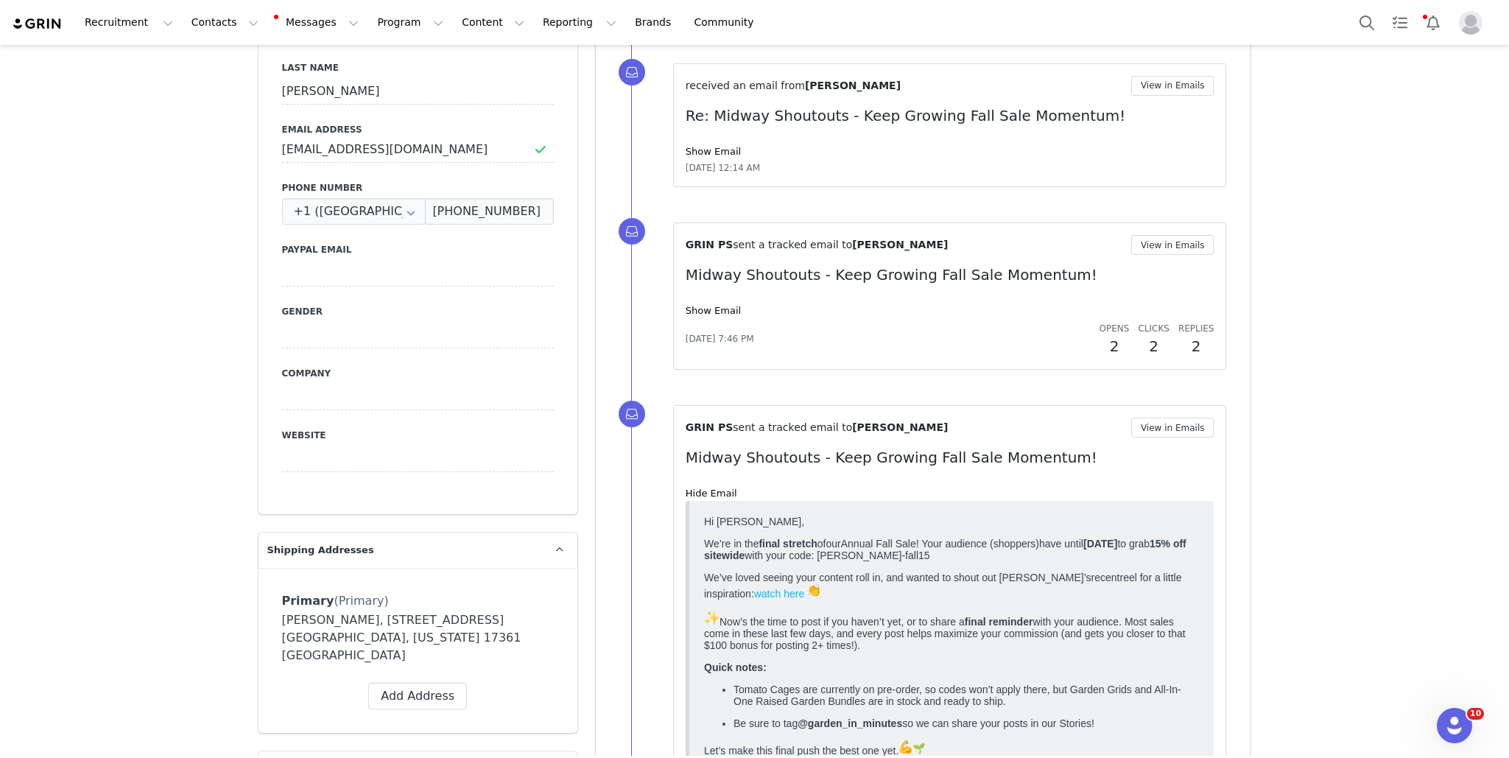
scroll to position [840, 0]
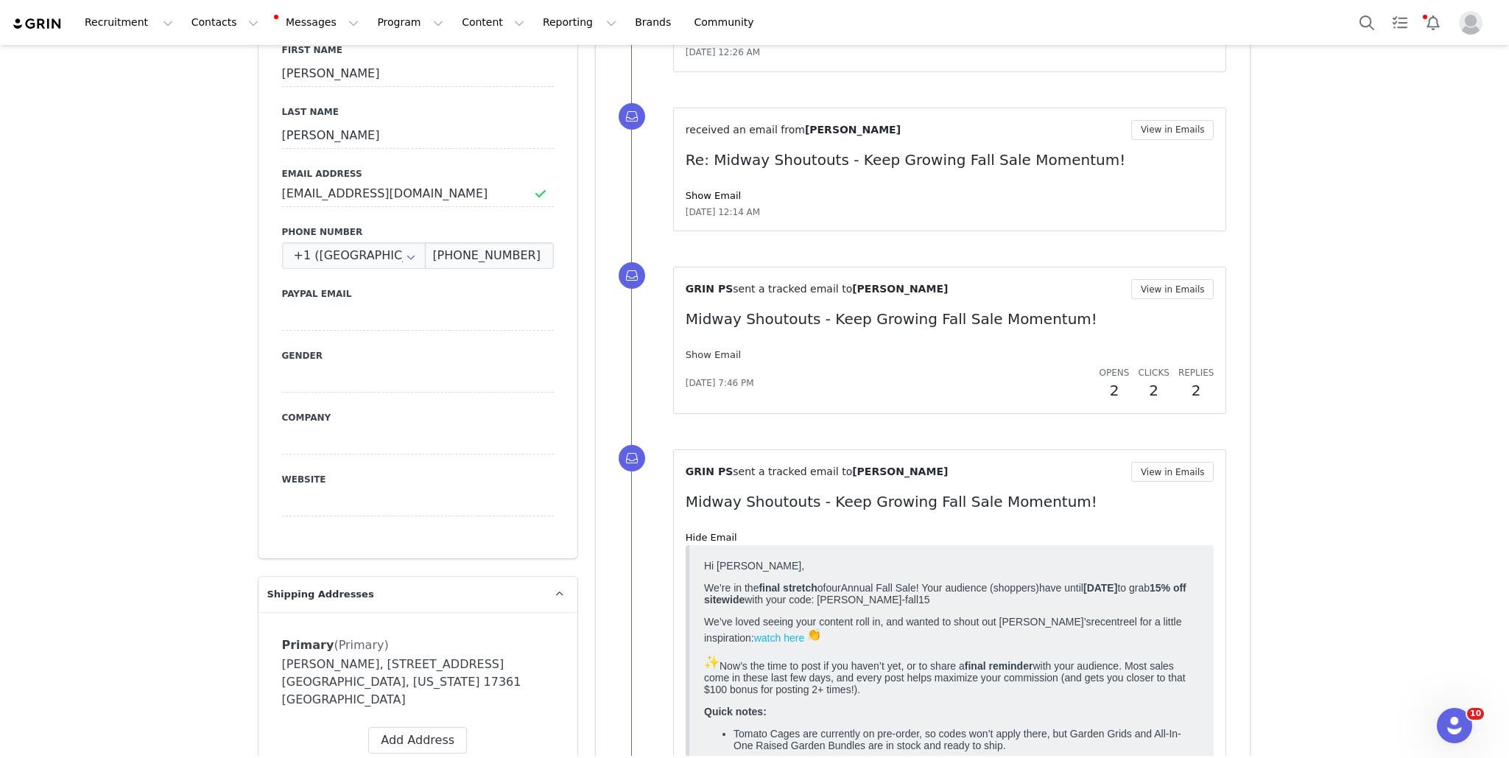
click at [697, 355] on link "Show Email" at bounding box center [713, 354] width 55 height 11
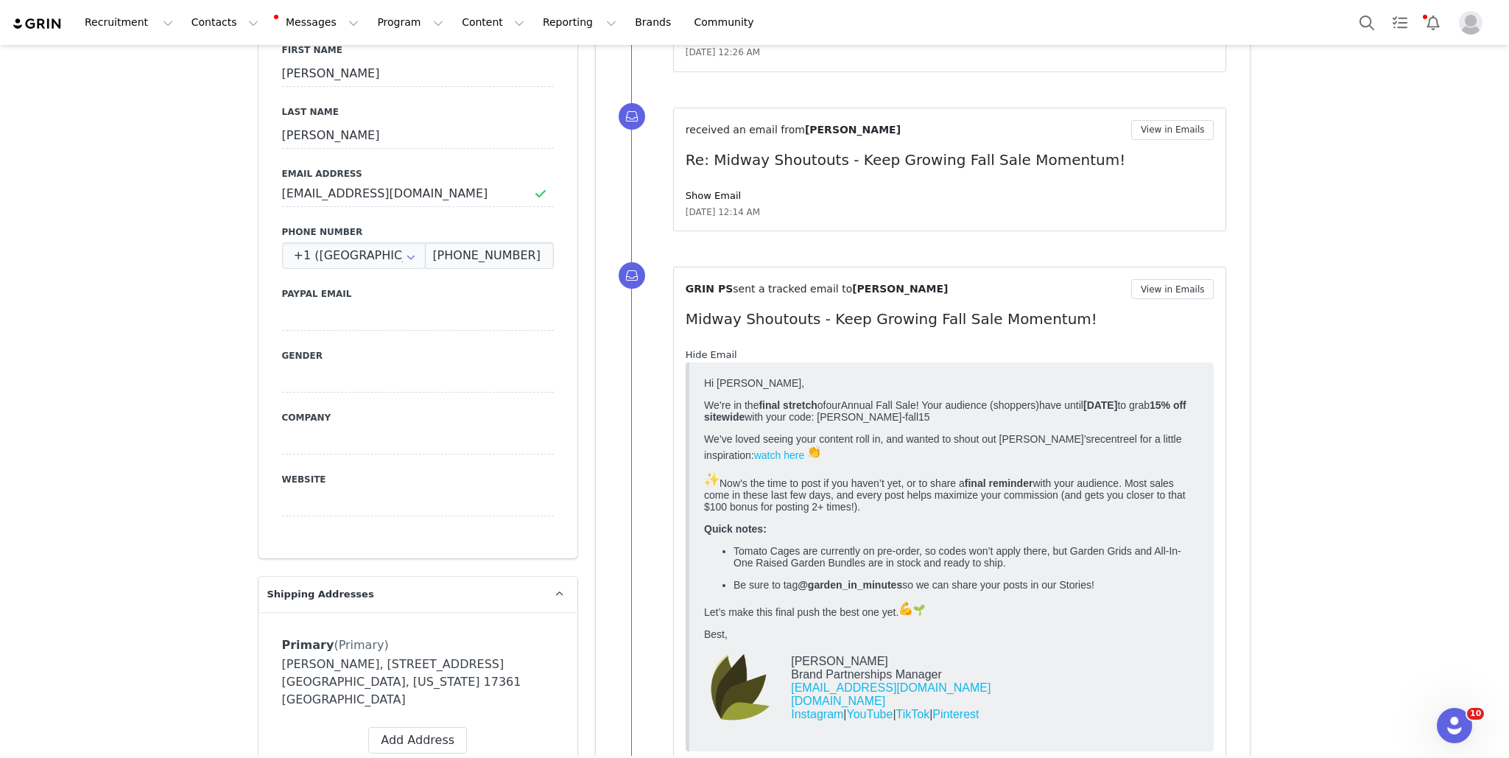
scroll to position [0, 0]
click at [1460, 14] on span "Profile" at bounding box center [1471, 23] width 24 height 24
